Goal: Transaction & Acquisition: Purchase product/service

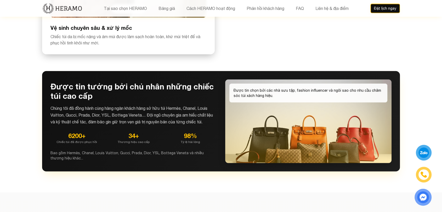
scroll to position [1411, 0]
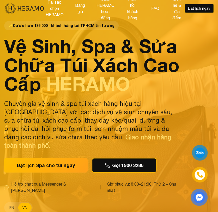
click at [14, 13] on img at bounding box center [24, 8] width 40 height 11
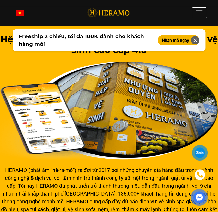
click at [202, 11] on span at bounding box center [200, 13] width 8 height 8
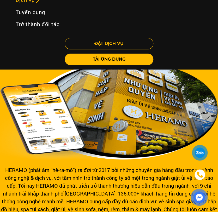
click at [32, 0] on link "Dịch vụ" at bounding box center [27, 0] width 33 height 12
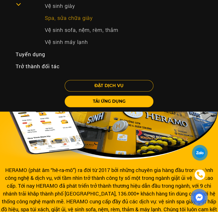
click at [69, 20] on link "Spa, sửa chữa giày" at bounding box center [124, 18] width 166 height 12
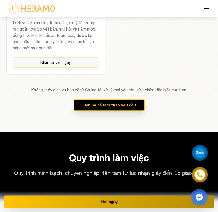
scroll to position [930, 0]
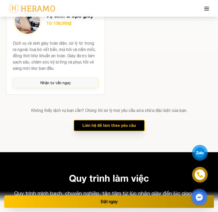
drag, startPoint x: 135, startPoint y: 102, endPoint x: 135, endPoint y: 45, distance: 57.5
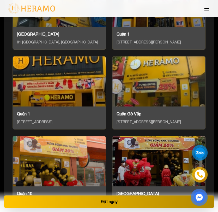
scroll to position [3165, 0]
